Goal: Task Accomplishment & Management: Manage account settings

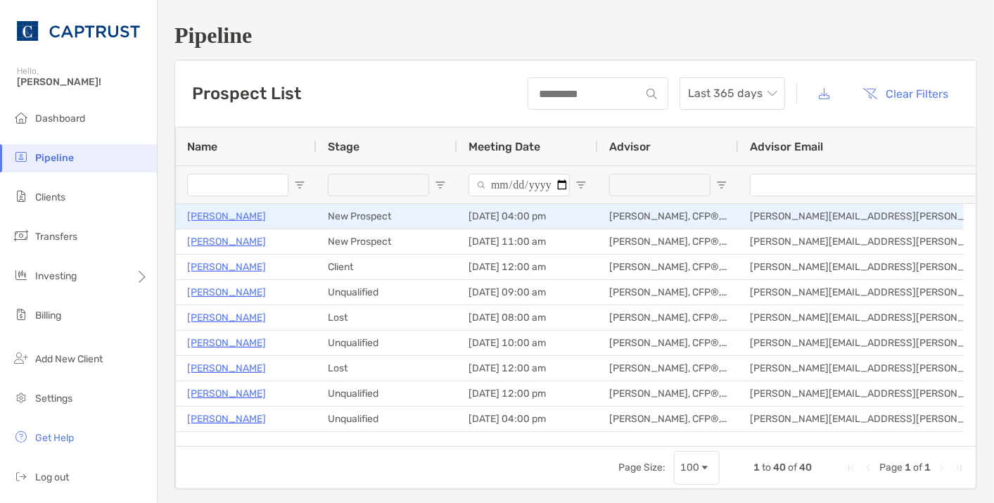
click at [231, 217] on p "[PERSON_NAME]" at bounding box center [226, 216] width 79 height 18
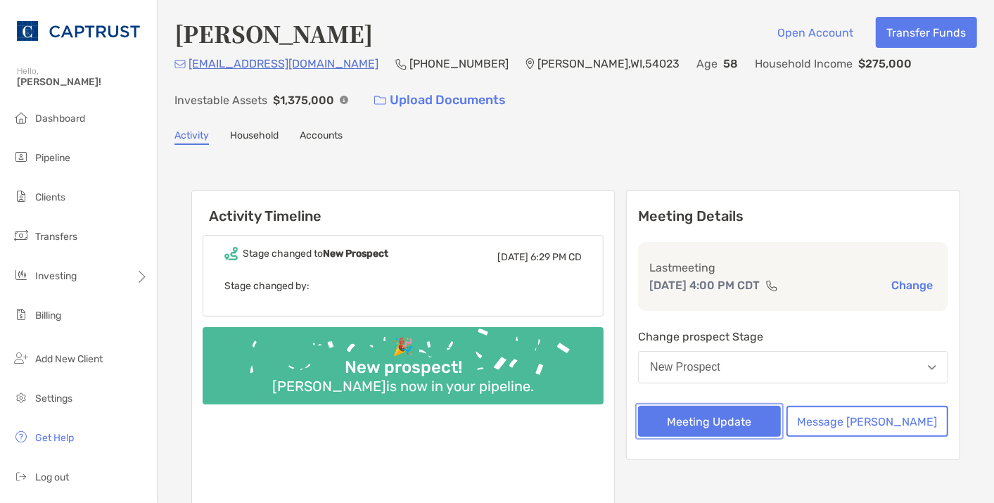
click at [743, 417] on button "Meeting Update" at bounding box center [709, 421] width 143 height 31
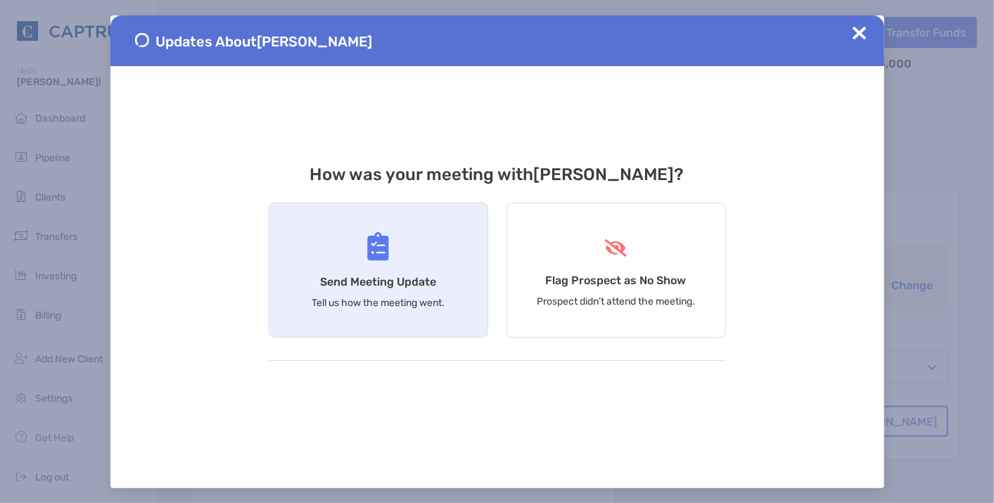
click at [443, 318] on div "Send Meeting Update Tell us how the meeting went." at bounding box center [378, 270] width 219 height 135
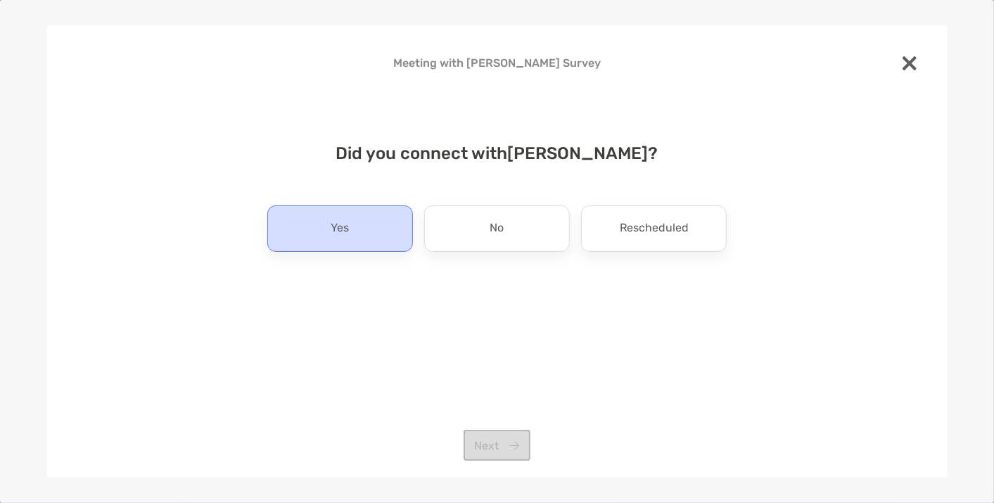
click at [380, 233] on div "Yes" at bounding box center [340, 228] width 146 height 46
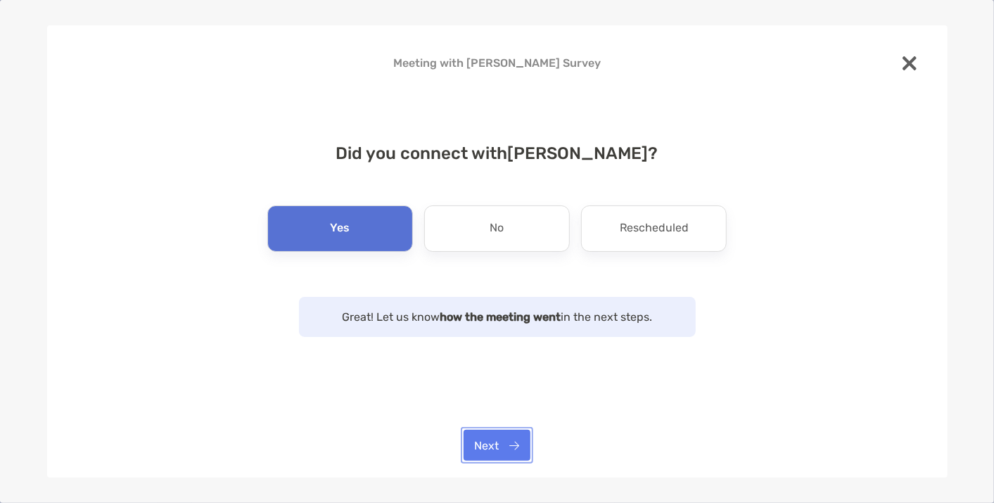
click at [488, 442] on button "Next" at bounding box center [496, 445] width 67 height 31
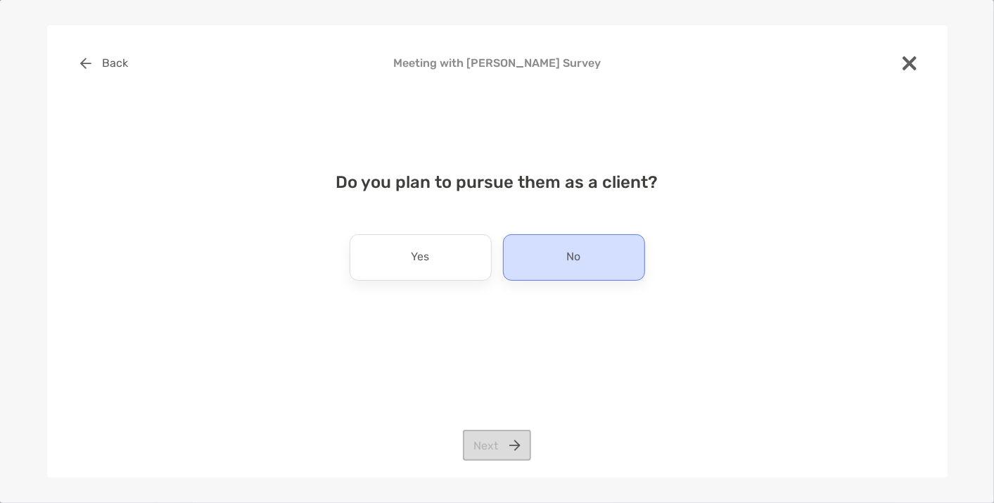
click at [572, 264] on p "No" at bounding box center [574, 257] width 14 height 23
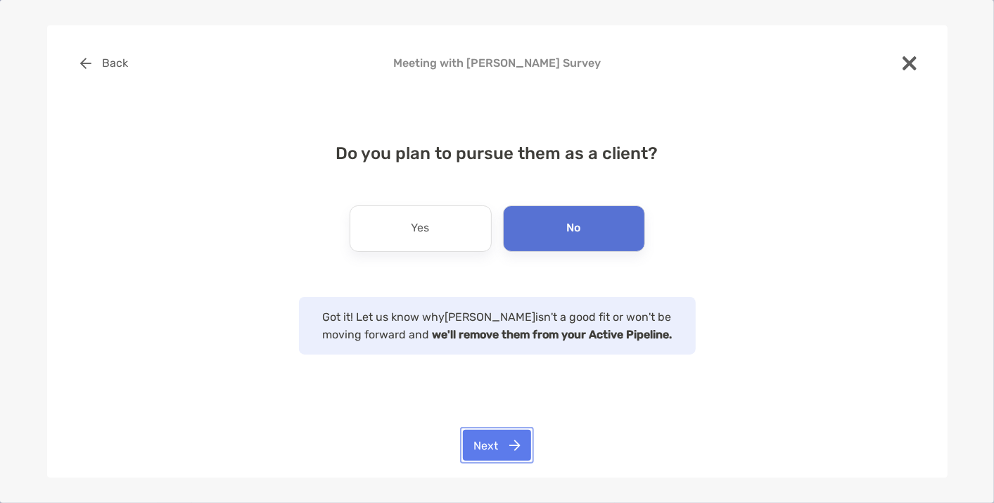
click at [496, 451] on button "Next" at bounding box center [497, 445] width 68 height 31
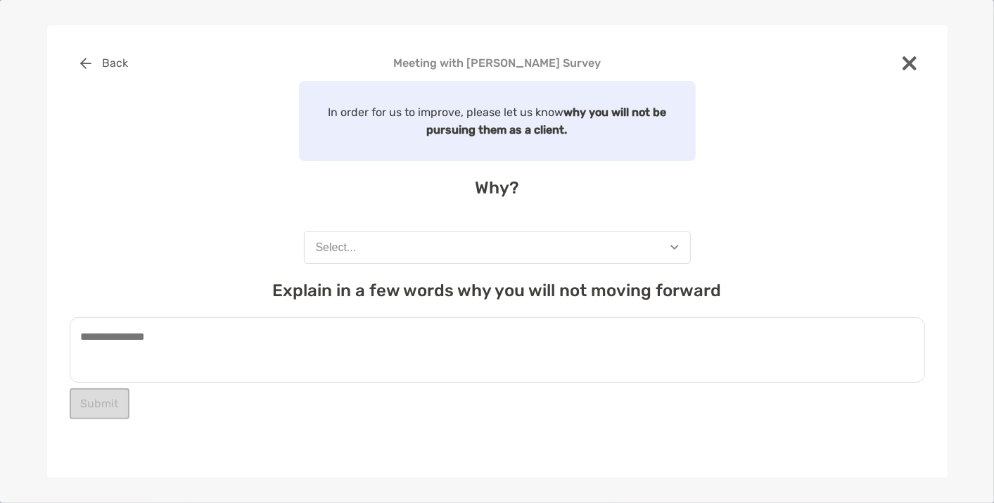
click at [395, 249] on button "Select..." at bounding box center [497, 247] width 387 height 32
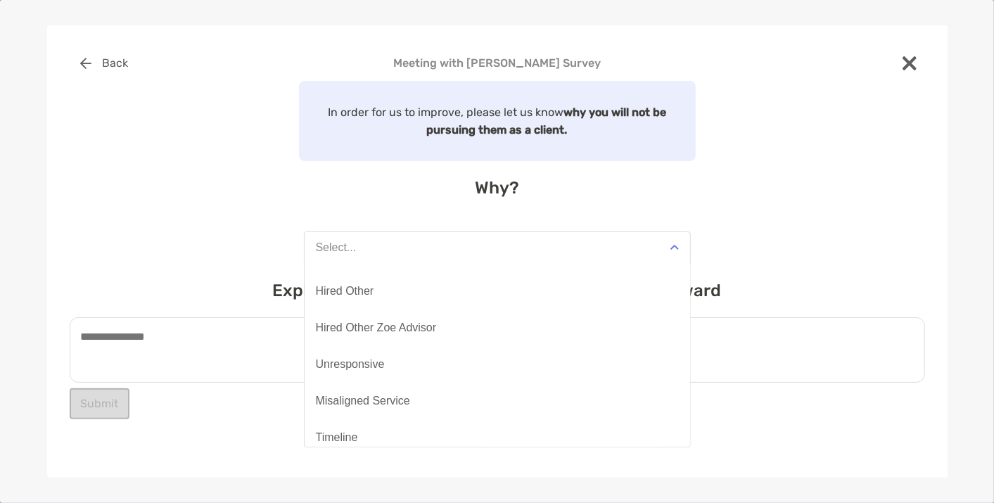
scroll to position [110, 0]
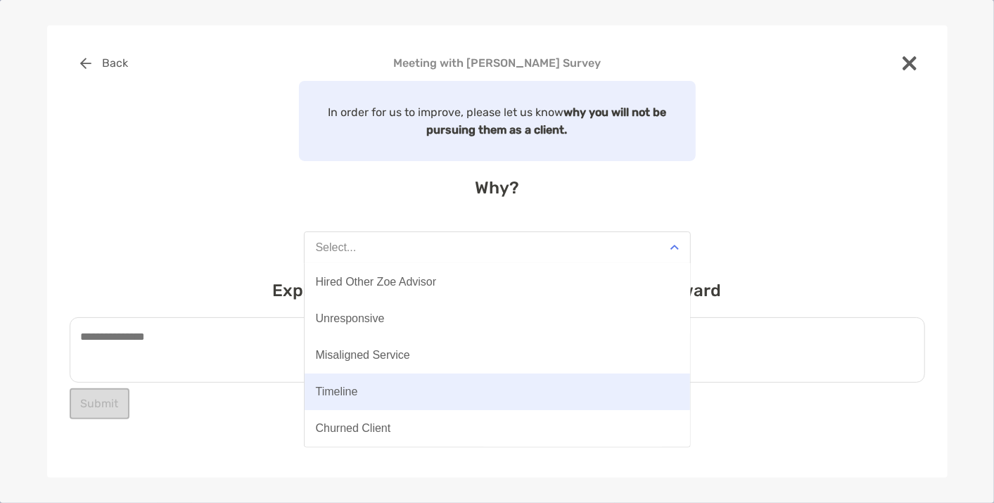
click at [371, 390] on button "Timeline" at bounding box center [497, 391] width 385 height 37
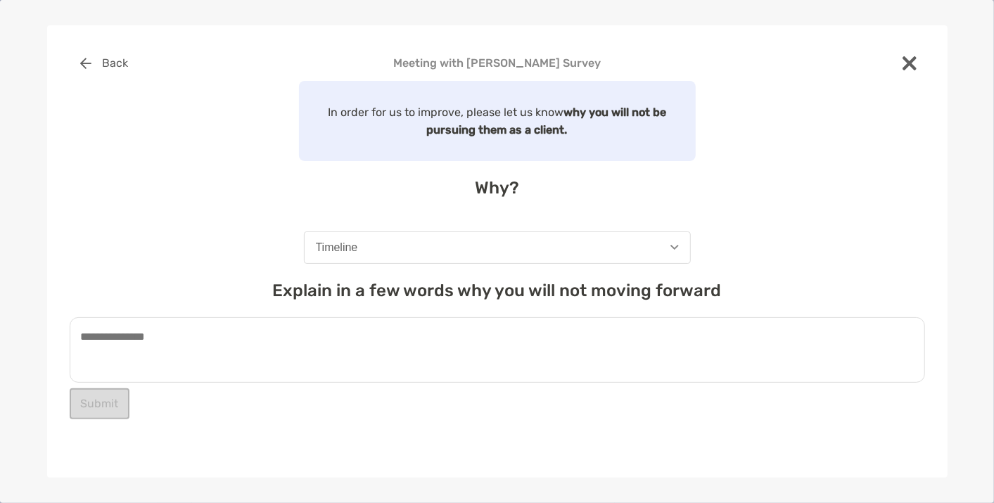
click at [249, 357] on textarea at bounding box center [497, 349] width 855 height 65
type textarea "*"
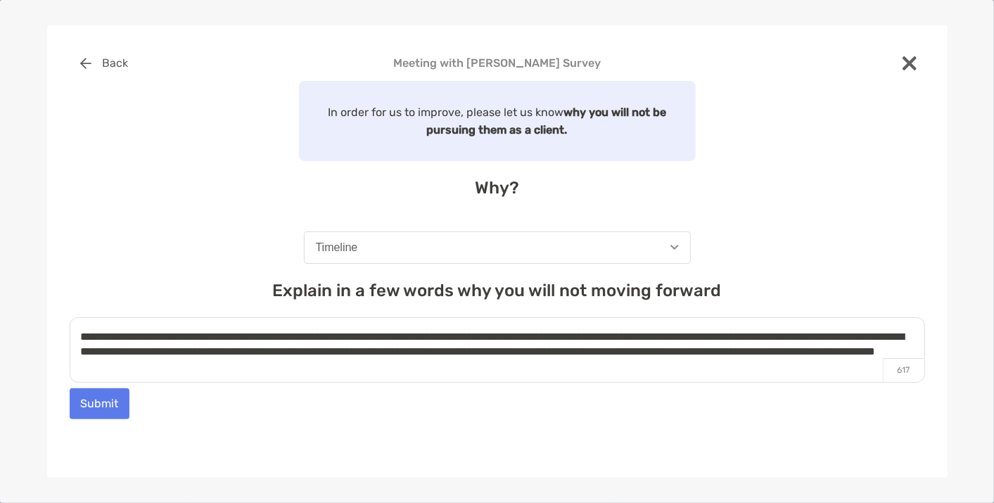
type textarea "**********"
click at [113, 395] on button "Submit" at bounding box center [100, 403] width 60 height 31
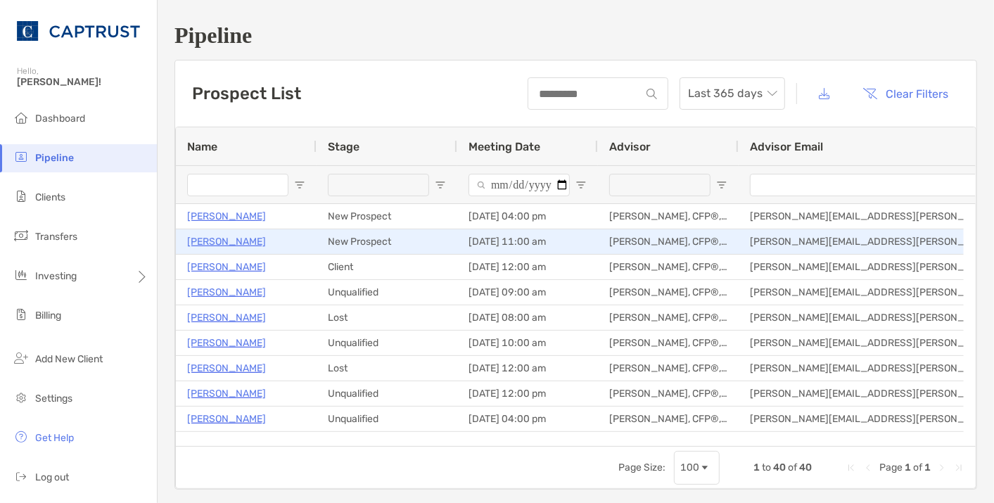
click at [226, 243] on p "[PERSON_NAME]" at bounding box center [226, 242] width 79 height 18
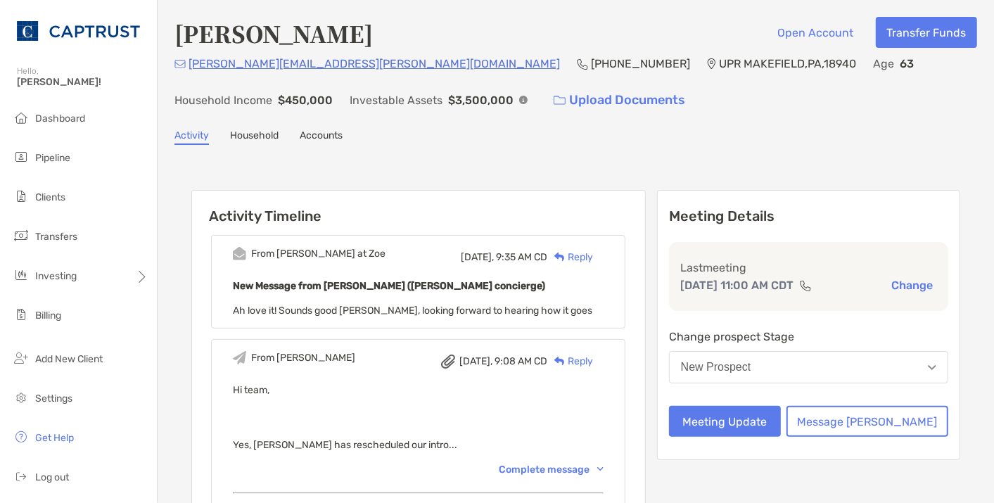
click at [897, 279] on button "Change" at bounding box center [912, 285] width 50 height 15
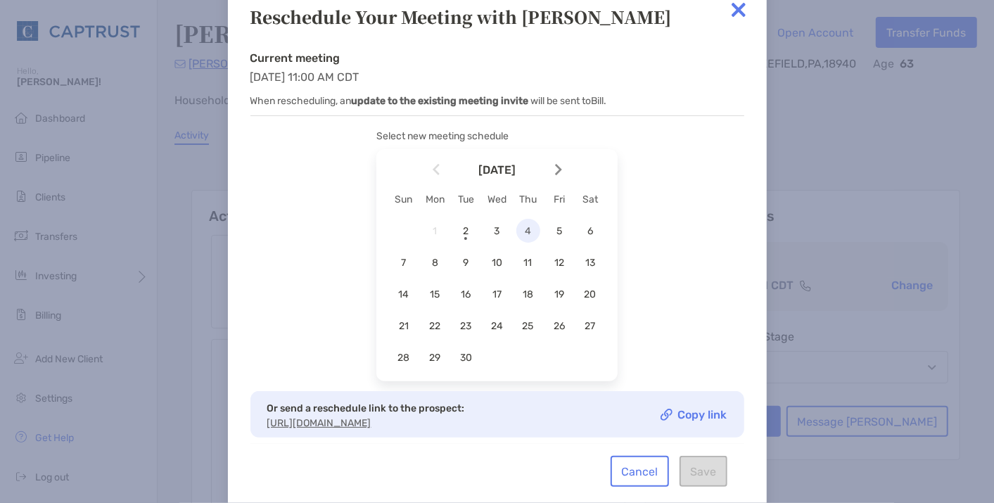
click at [533, 225] on span "4" at bounding box center [528, 231] width 24 height 12
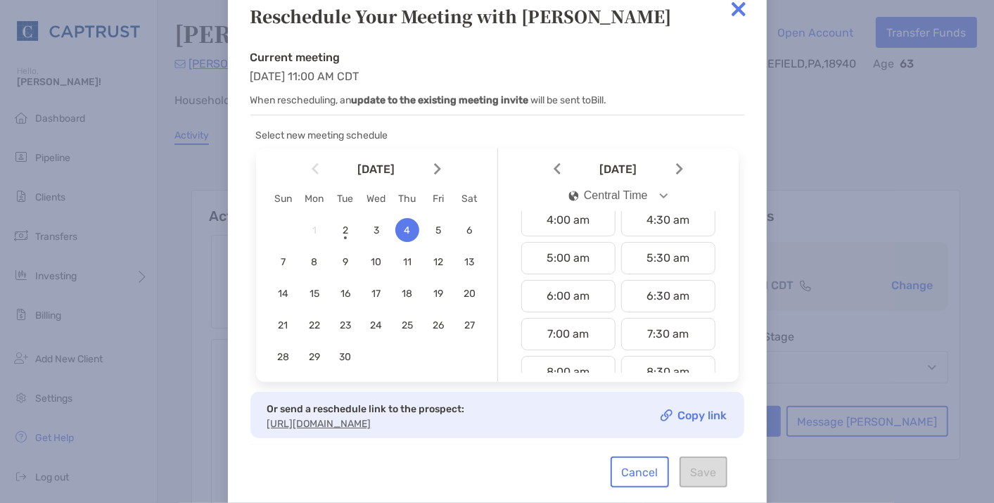
scroll to position [182, 0]
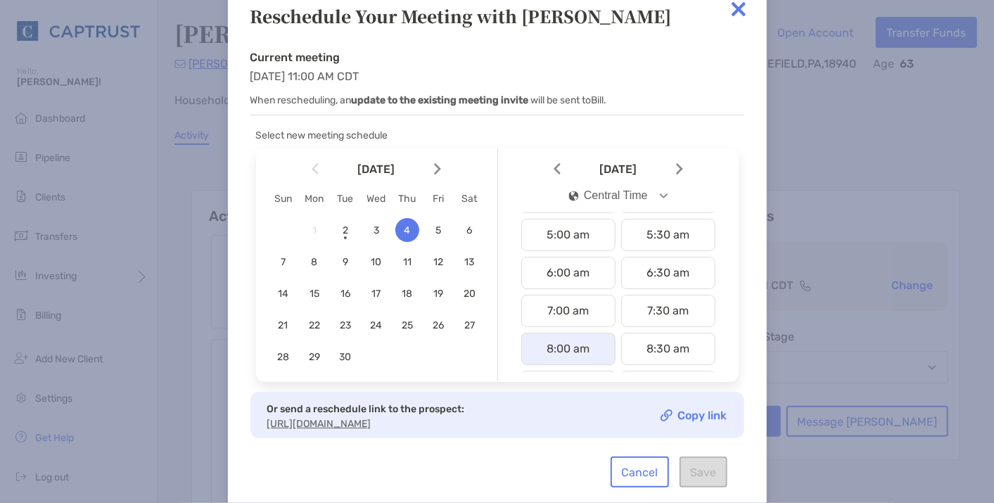
click at [559, 333] on div "8:00 am" at bounding box center [568, 349] width 94 height 32
click at [705, 482] on button "Save" at bounding box center [703, 471] width 48 height 31
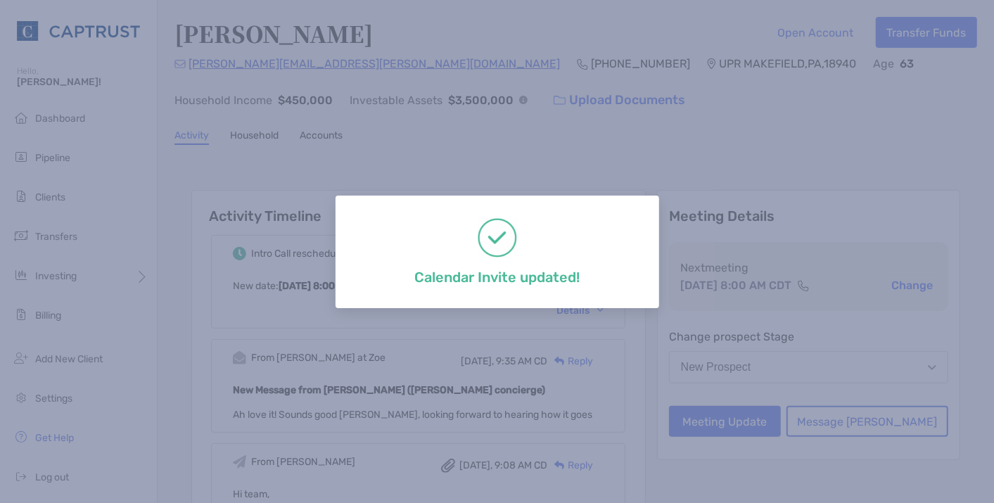
click at [950, 129] on div "Calendar Invite updated!" at bounding box center [497, 251] width 994 height 503
